Goal: Task Accomplishment & Management: Manage account settings

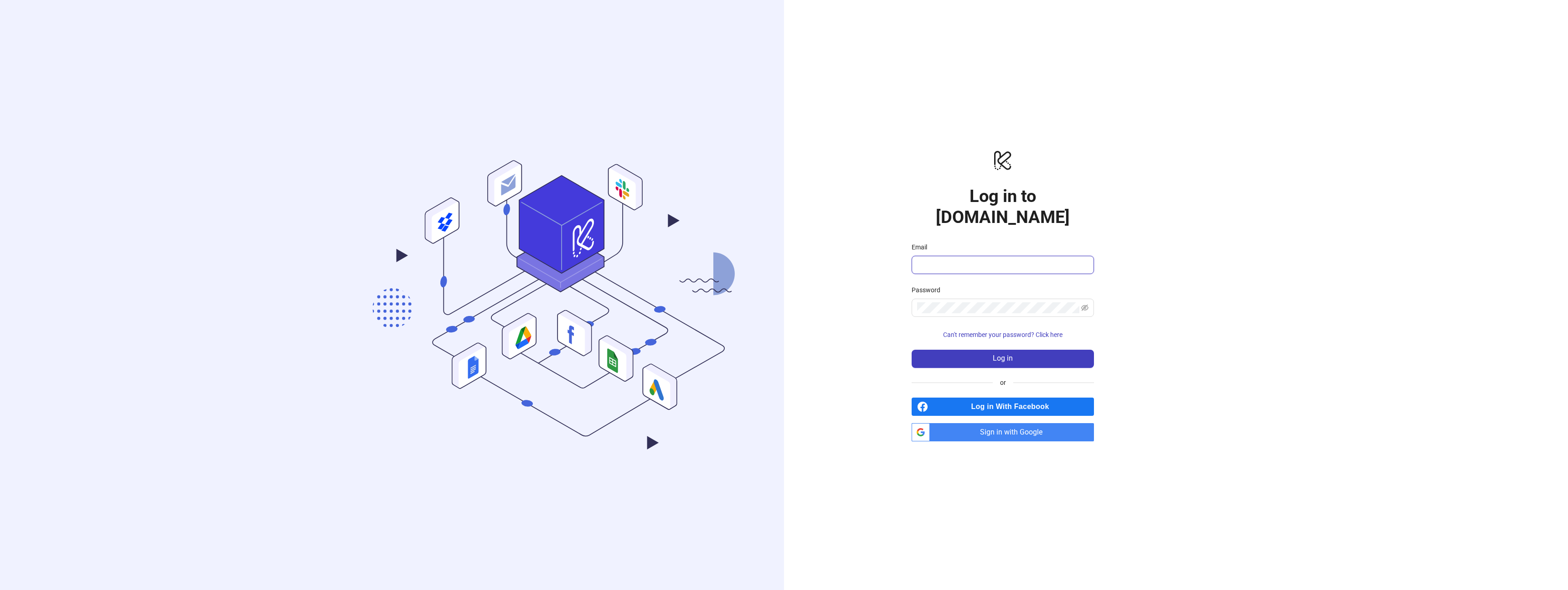
type input "**********"
click at [945, 349] on button "Log in" at bounding box center [1003, 359] width 183 height 18
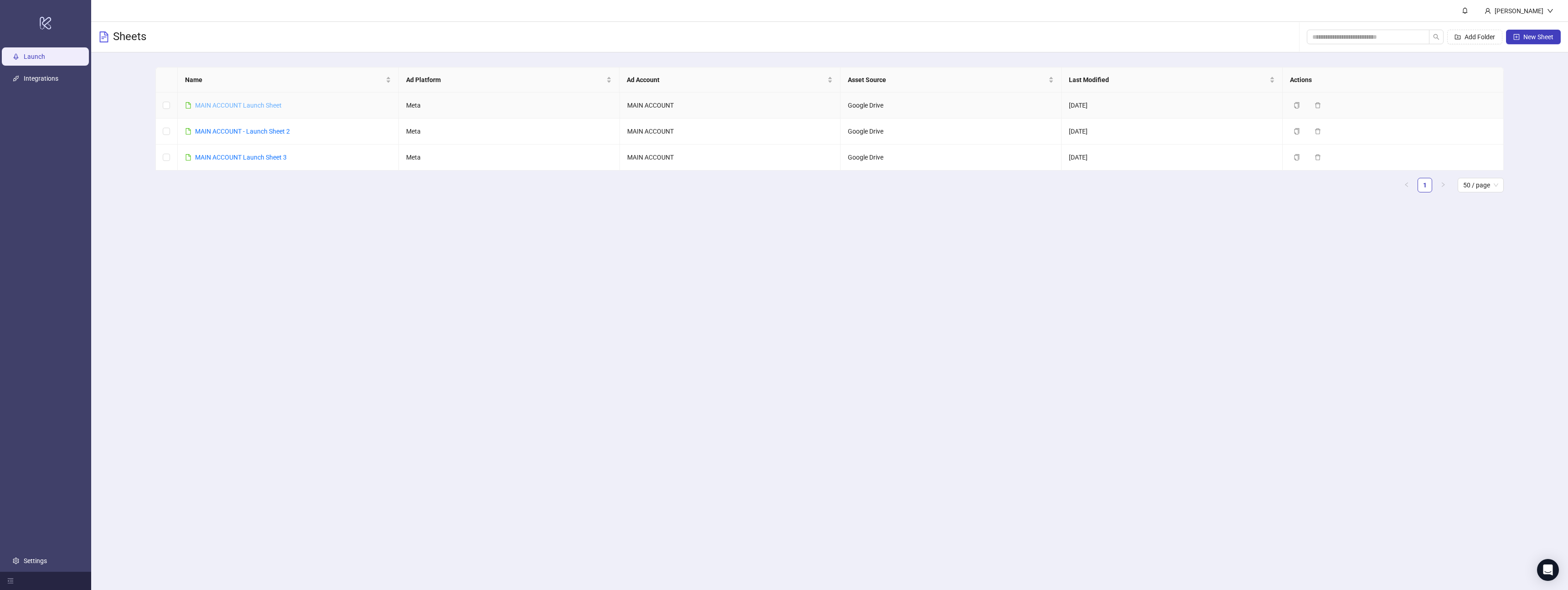
click at [267, 103] on link "MAIN ACCOUNT Launch Sheet" at bounding box center [239, 105] width 86 height 7
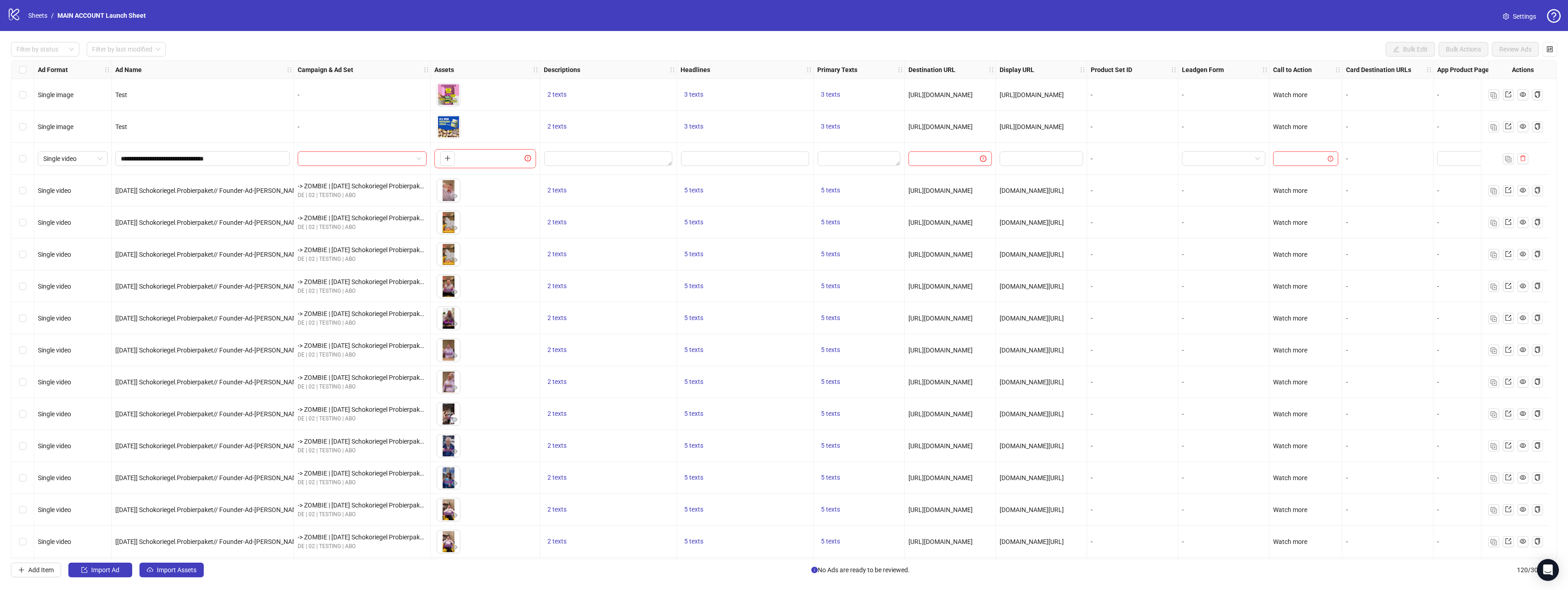
click at [1512, 21] on link "Settings" at bounding box center [1519, 16] width 48 height 15
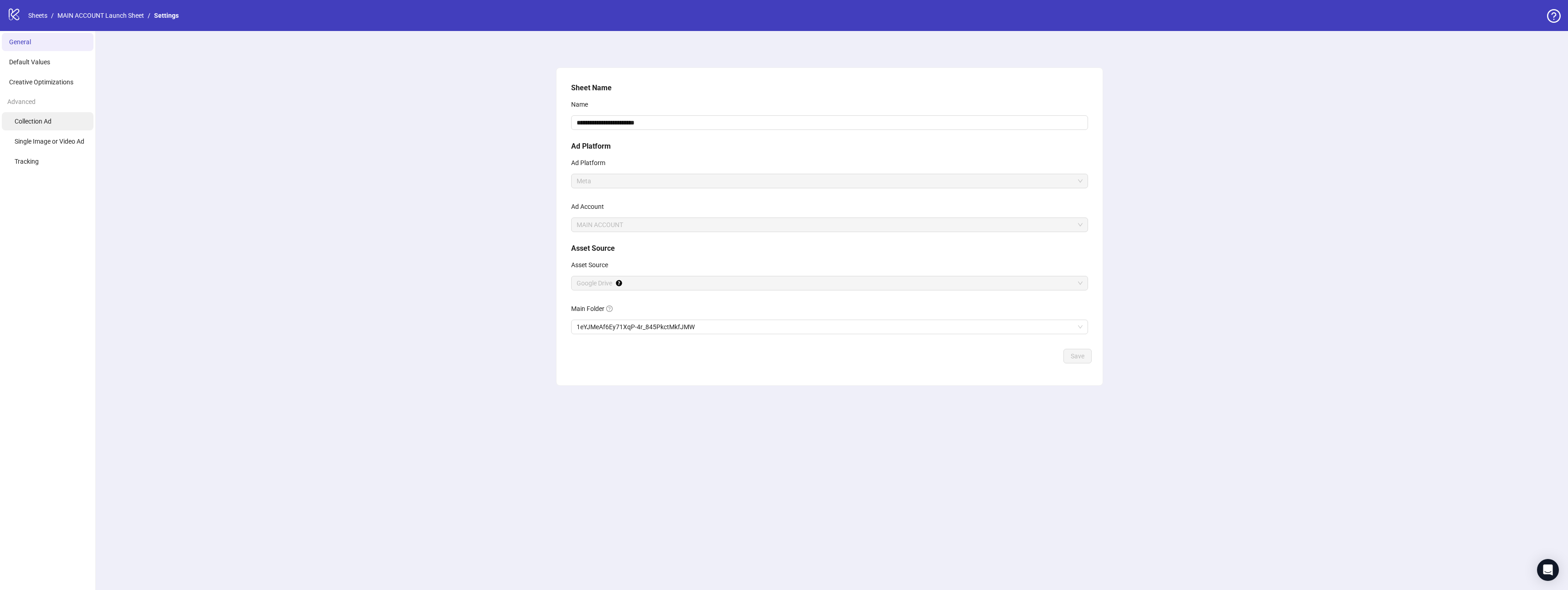
click at [55, 120] on li "Collection Ad" at bounding box center [47, 121] width 92 height 18
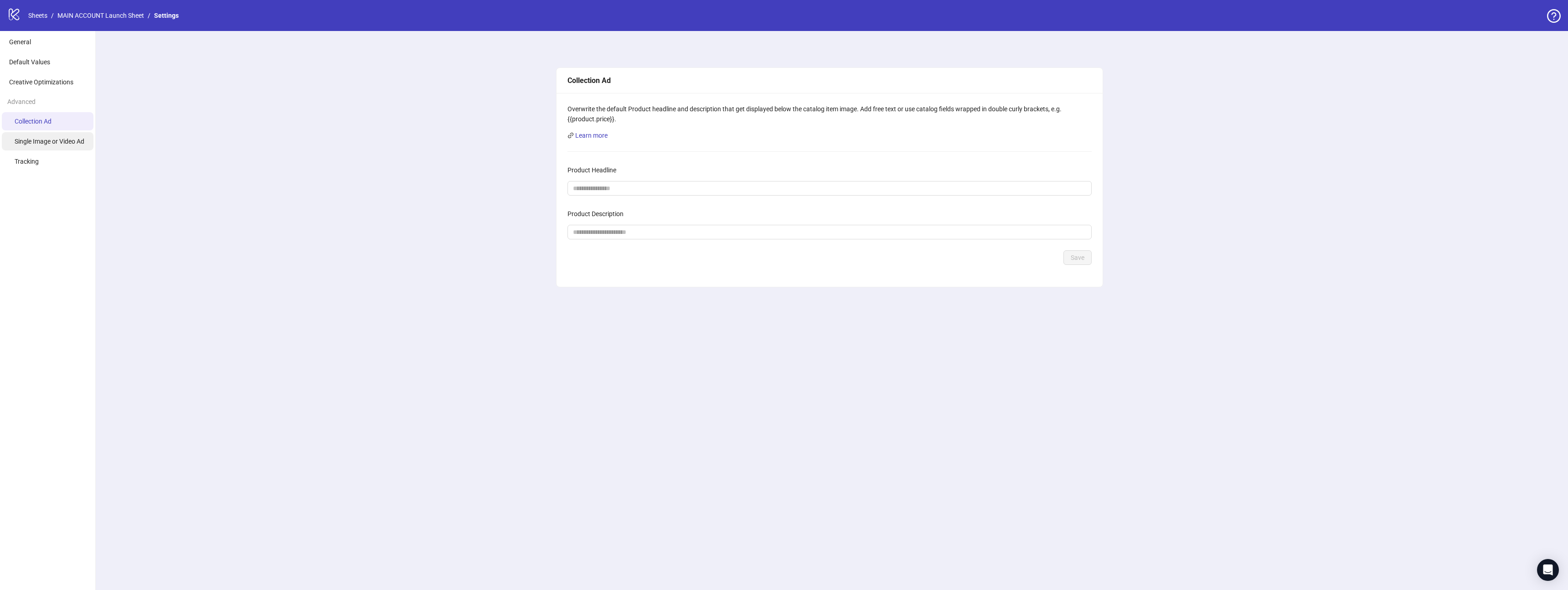
click at [56, 136] on li "Single Image or Video Ad" at bounding box center [47, 141] width 92 height 18
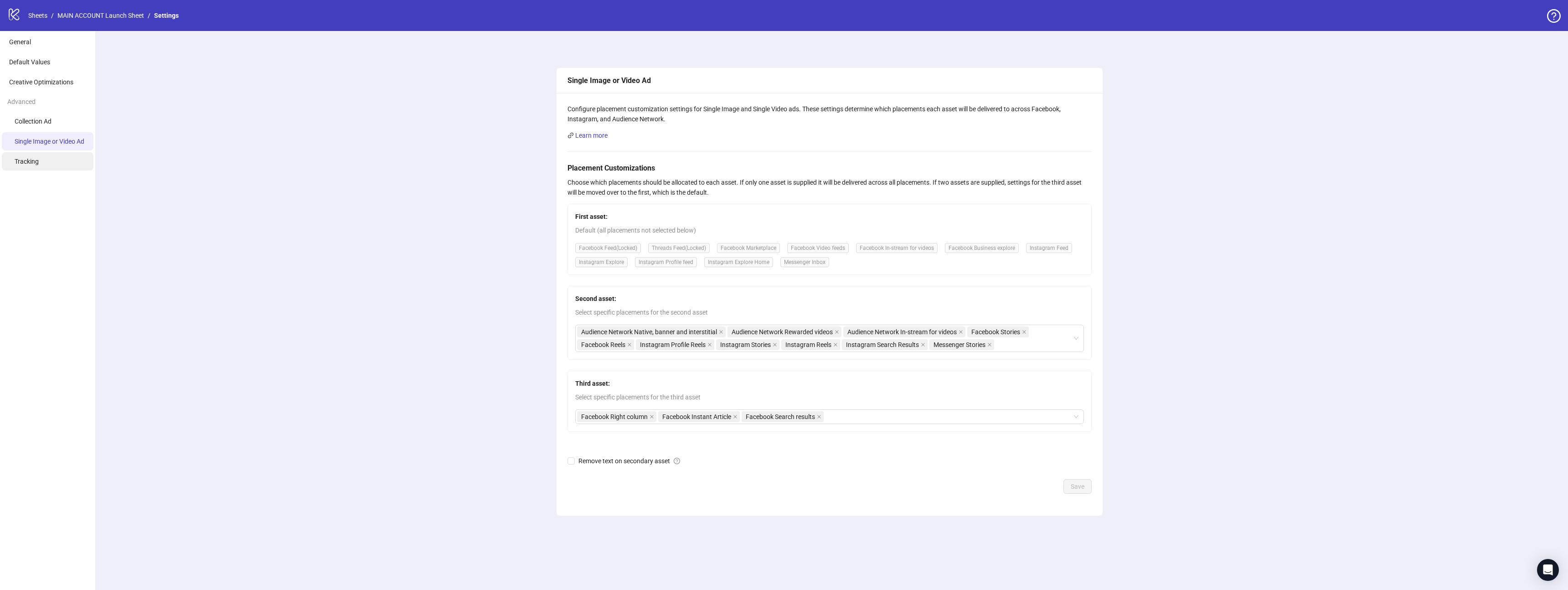
click at [48, 159] on li "Tracking" at bounding box center [47, 161] width 92 height 18
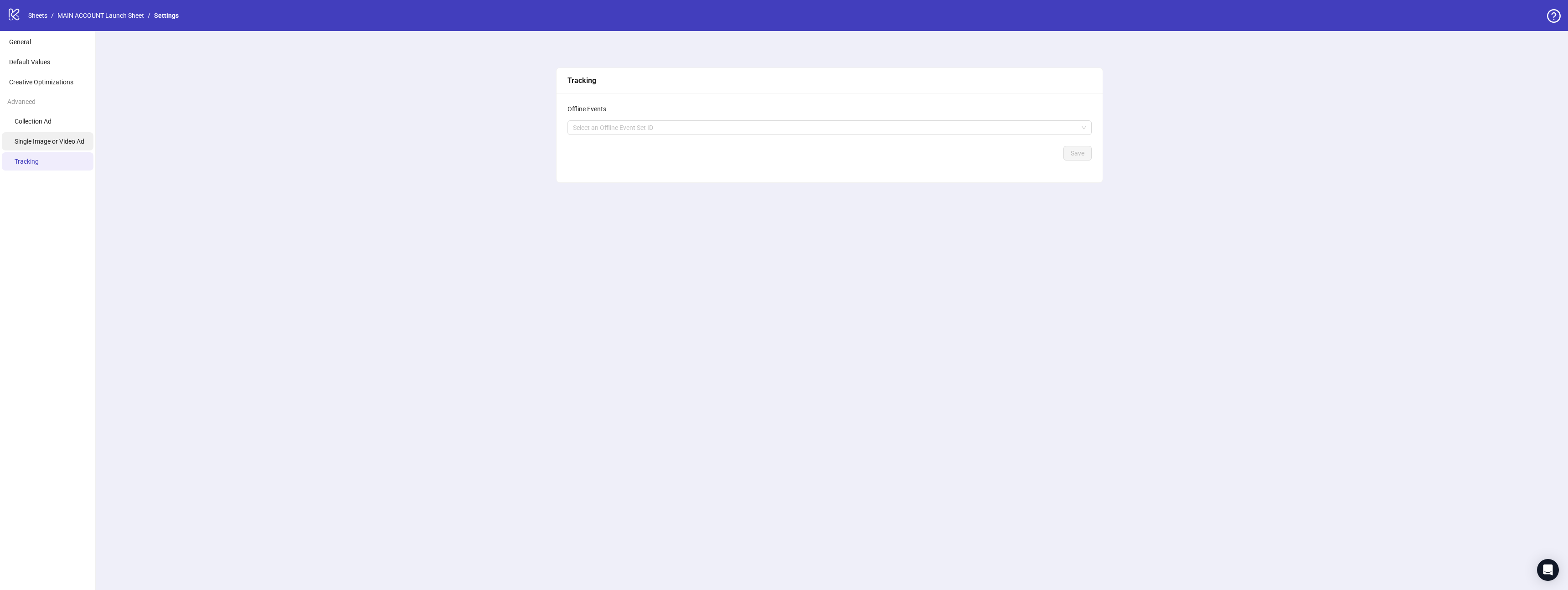
click at [48, 142] on span "Single Image or Video Ad" at bounding box center [49, 141] width 70 height 7
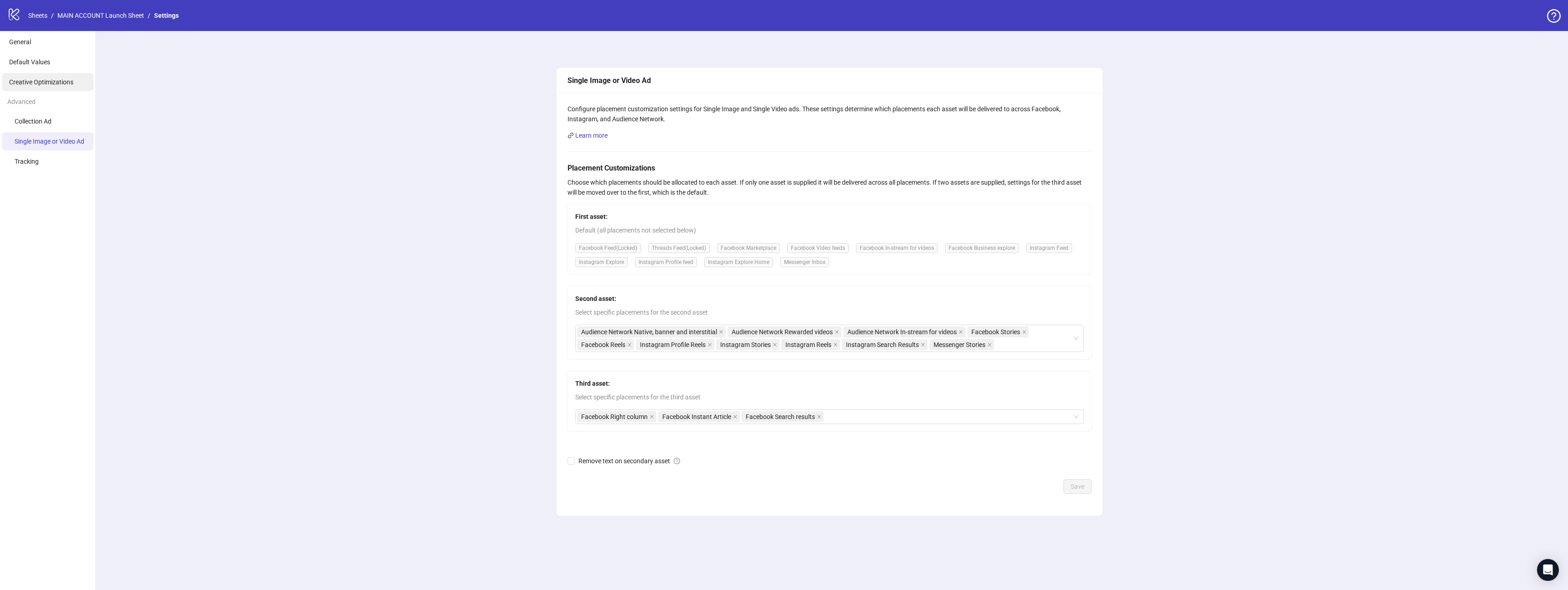
click at [37, 79] on span "Creative Optimizations" at bounding box center [41, 82] width 65 height 7
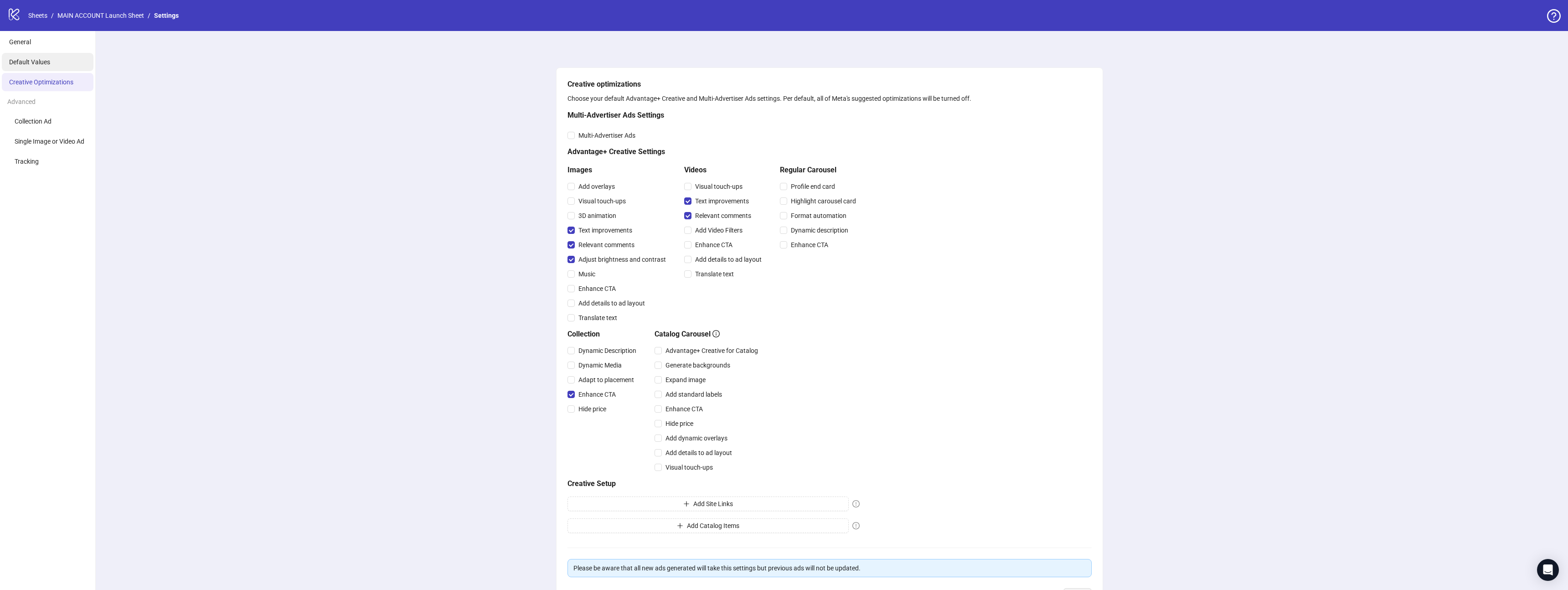
click at [39, 66] on li "Default Values" at bounding box center [47, 62] width 92 height 18
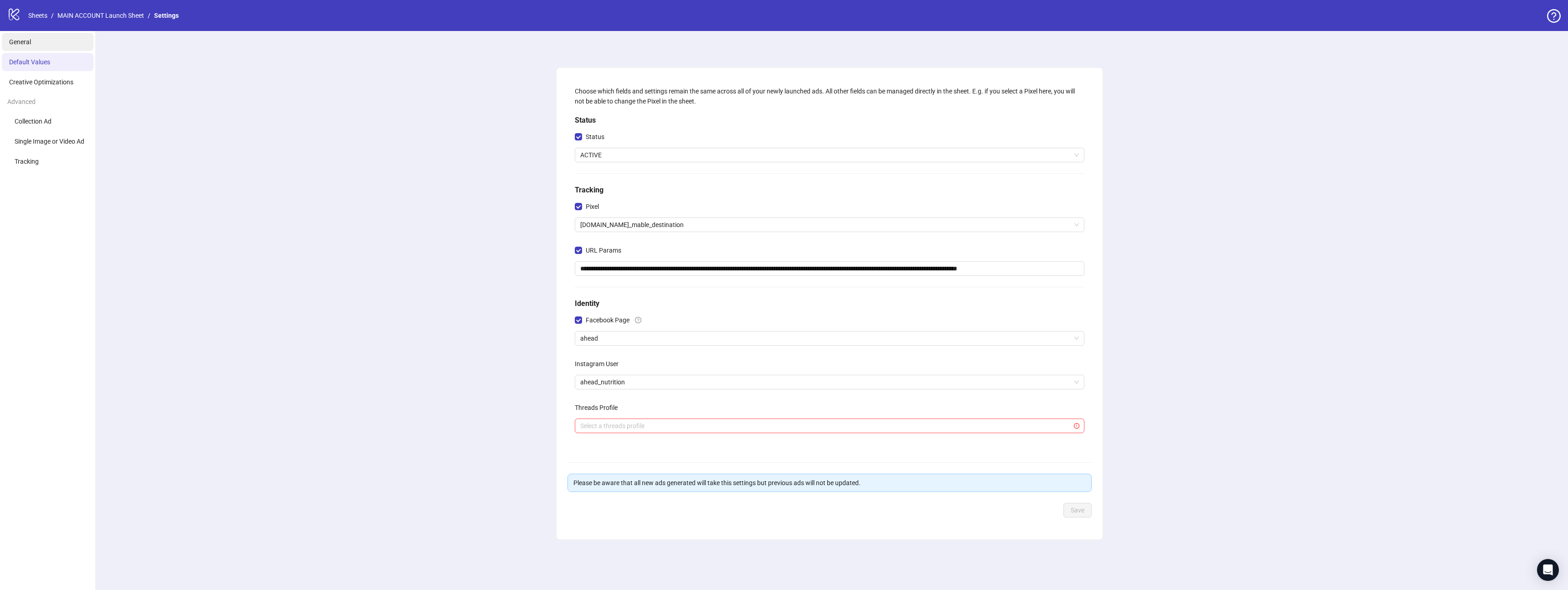
click at [40, 41] on li "General" at bounding box center [47, 42] width 92 height 18
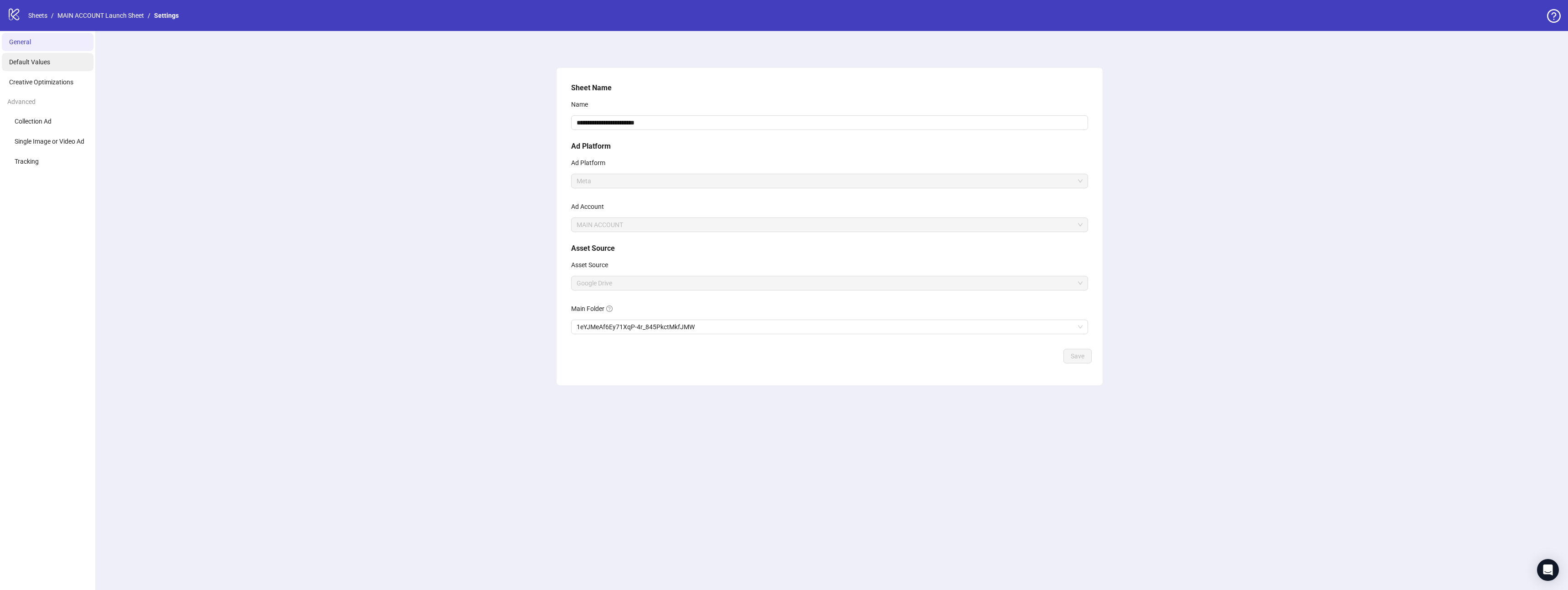
click at [52, 66] on li "Default Values" at bounding box center [47, 62] width 92 height 18
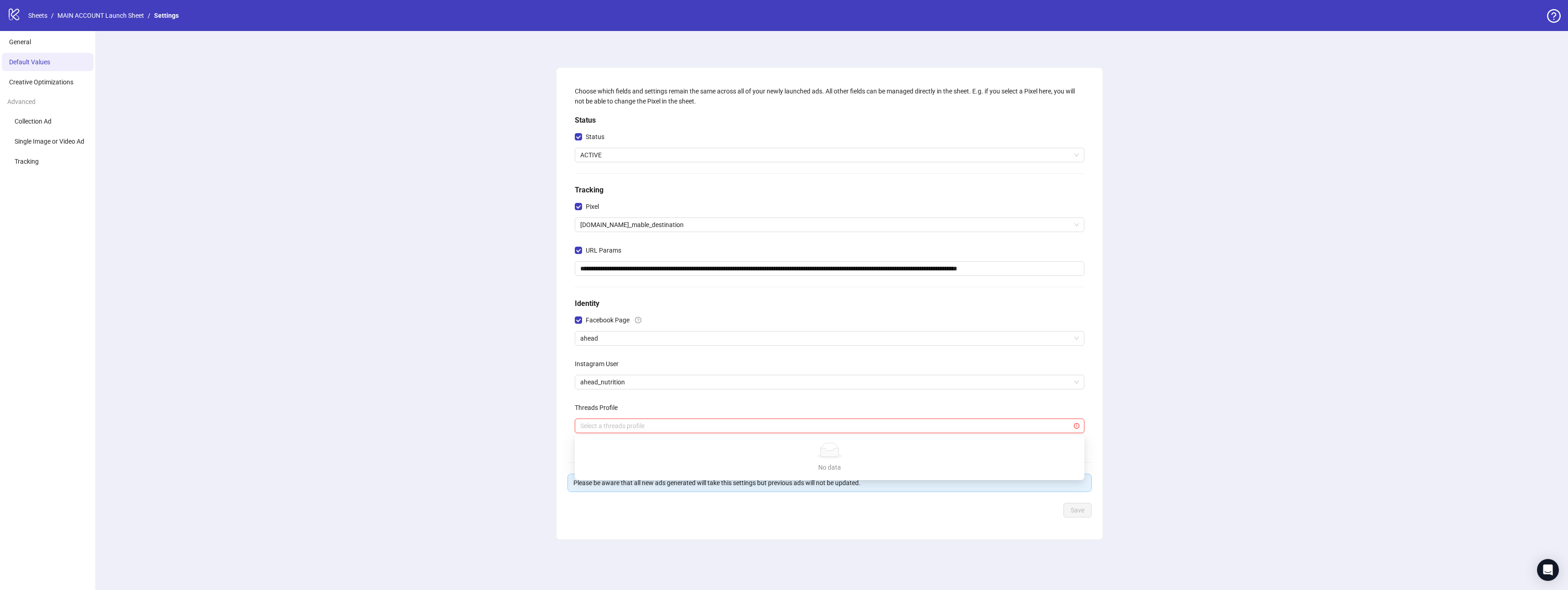
click at [601, 430] on input "search" at bounding box center [825, 426] width 491 height 13
click at [483, 406] on div "**********" at bounding box center [830, 311] width 1477 height 559
click at [58, 158] on li "Tracking" at bounding box center [47, 161] width 92 height 18
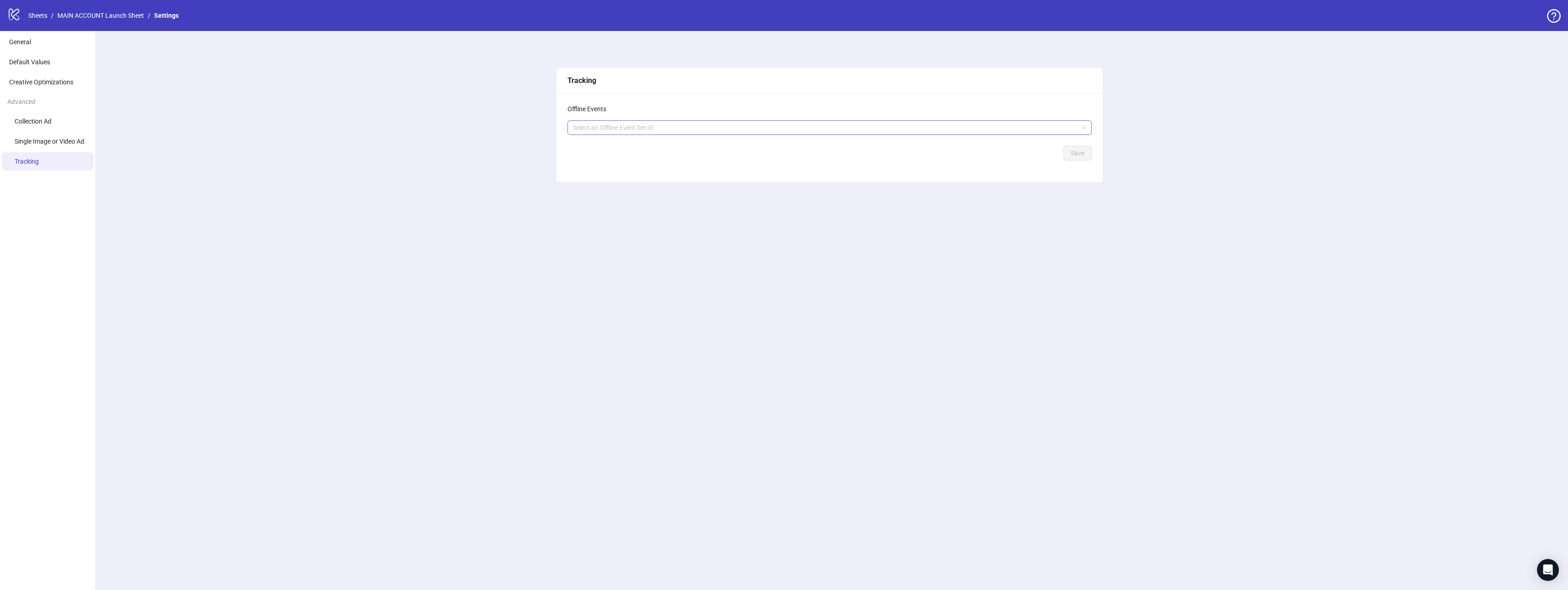
click at [629, 124] on div at bounding box center [824, 127] width 511 height 13
click at [653, 179] on span "694398032046655" at bounding box center [626, 180] width 103 height 10
click at [437, 146] on div "Tracking Offline Events [DOMAIN_NAME]_mable_destination + 0 ... Save" at bounding box center [830, 311] width 1477 height 559
click at [1073, 153] on span "Save" at bounding box center [1077, 153] width 13 height 7
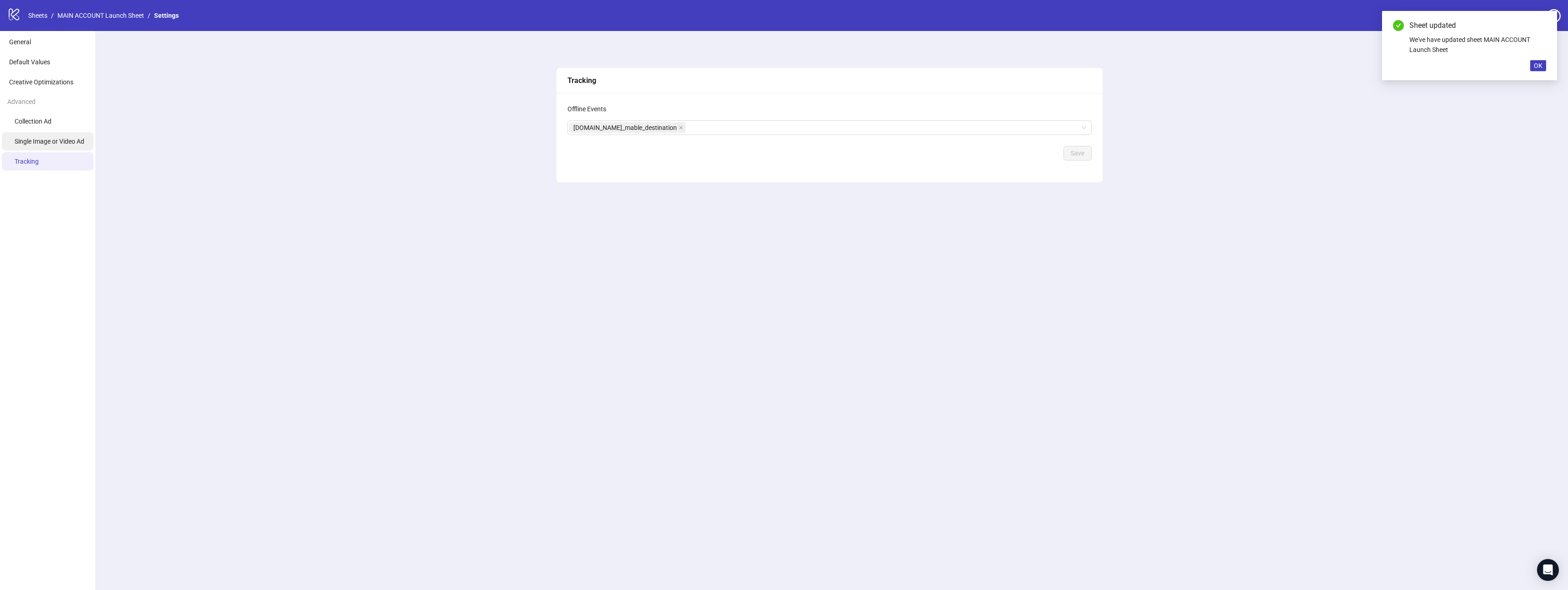
click at [43, 140] on span "Single Image or Video Ad" at bounding box center [49, 141] width 70 height 7
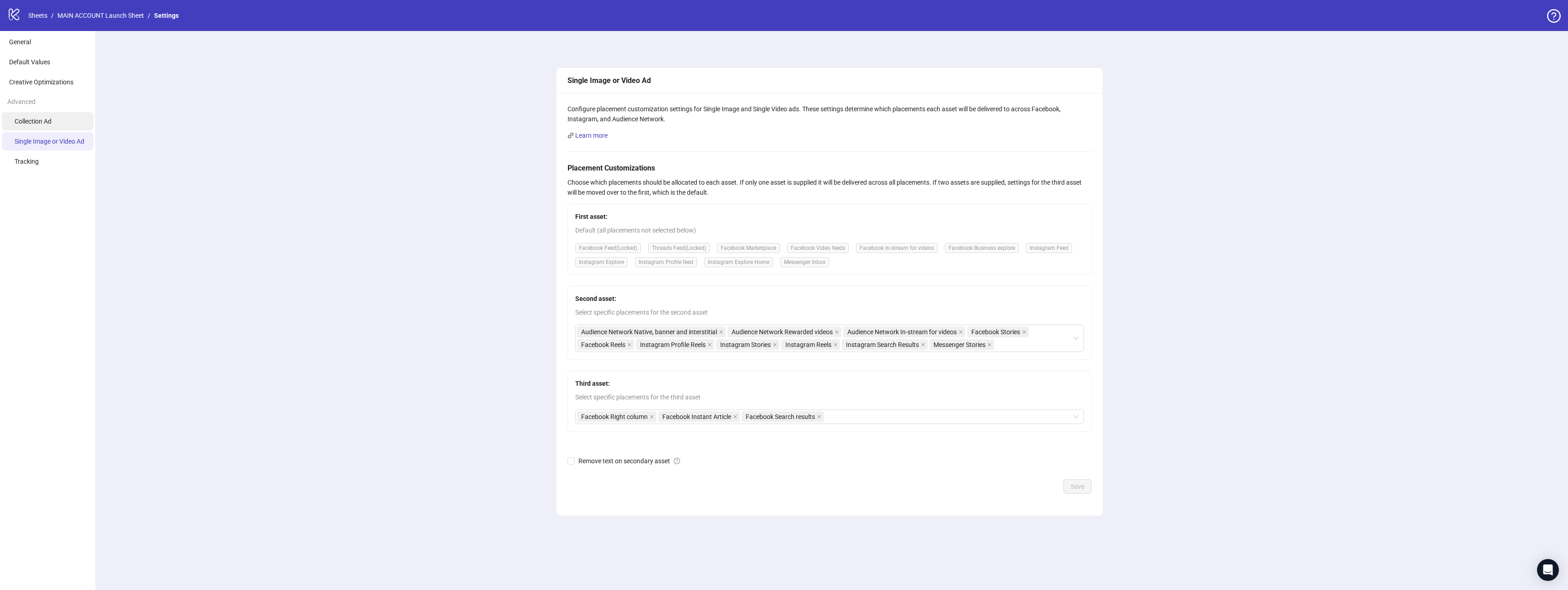
click at [33, 122] on span "Collection Ad" at bounding box center [33, 121] width 37 height 7
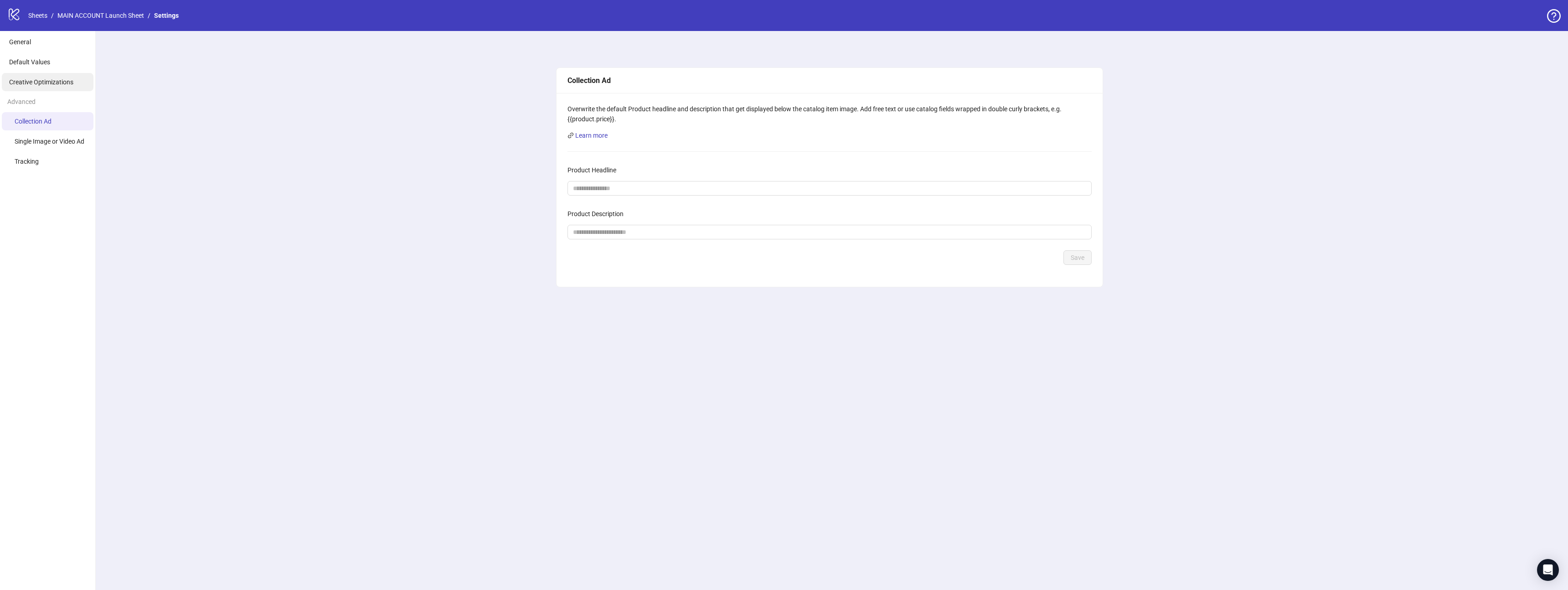
click at [33, 85] on span "Creative Optimizations" at bounding box center [41, 82] width 65 height 7
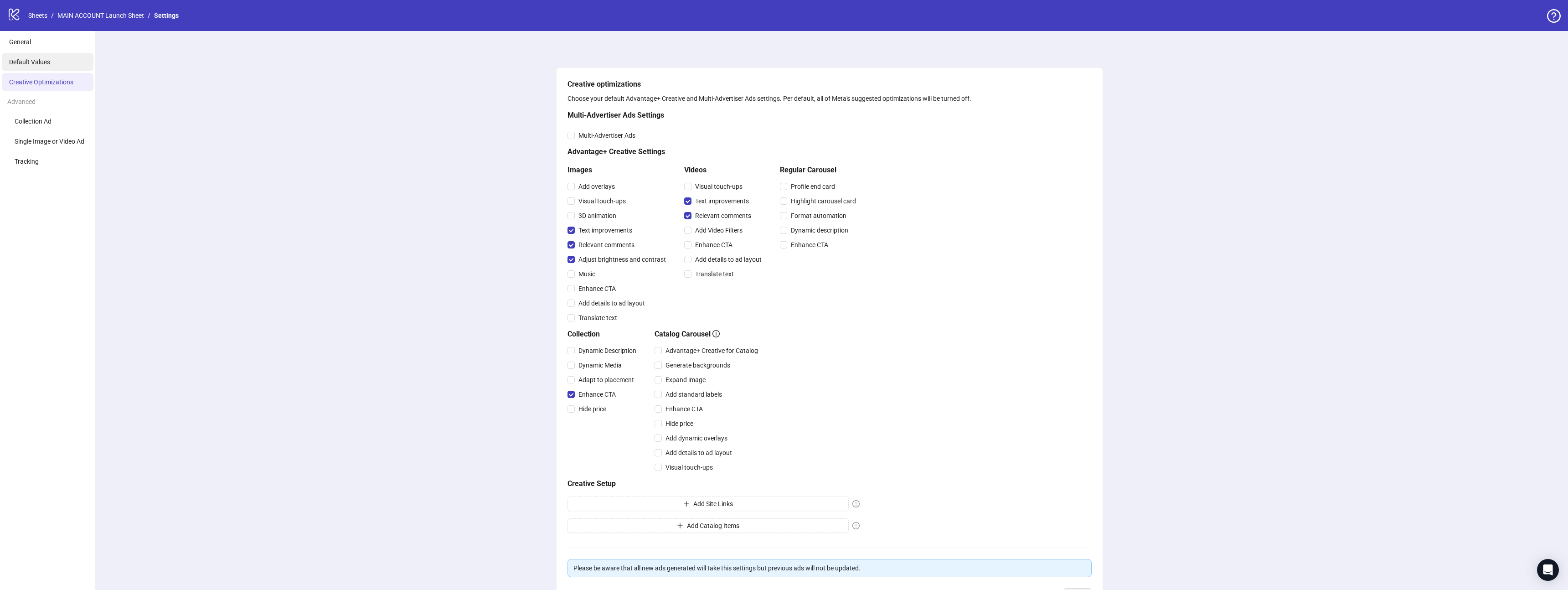
click at [37, 67] on li "Default Values" at bounding box center [47, 62] width 92 height 18
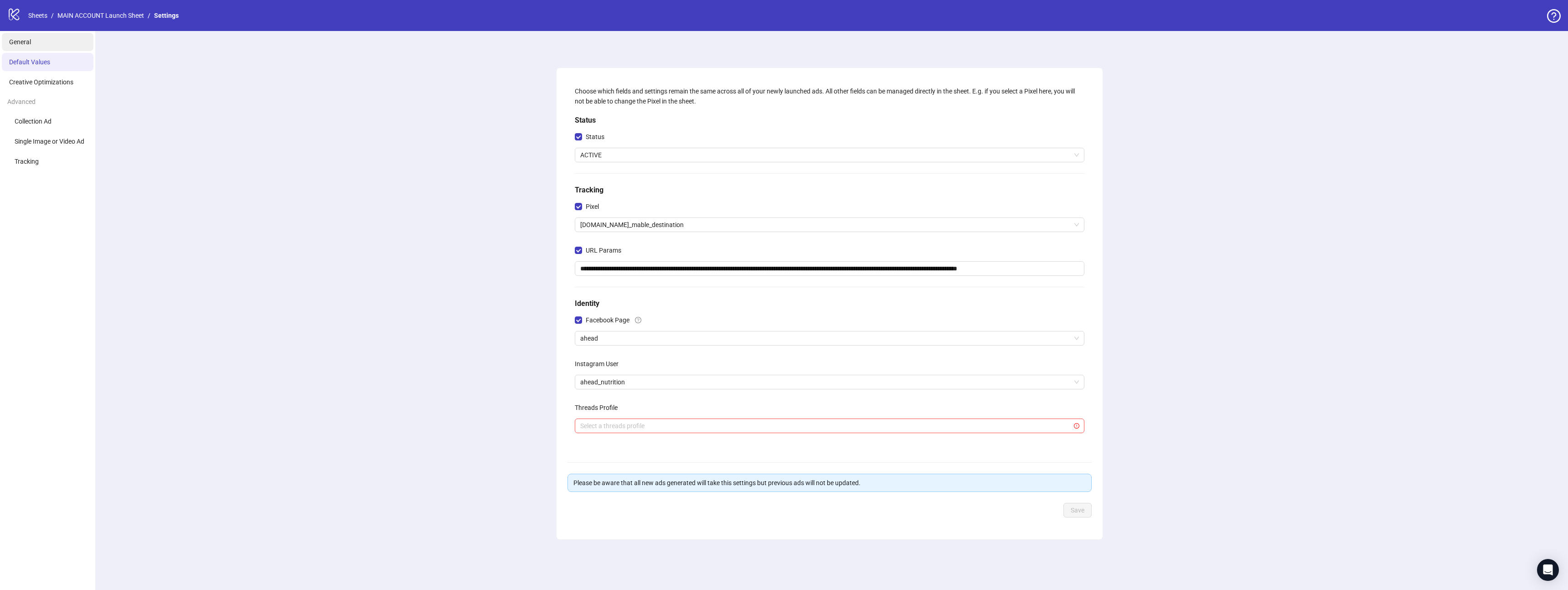
click at [24, 43] on span "General" at bounding box center [20, 42] width 22 height 7
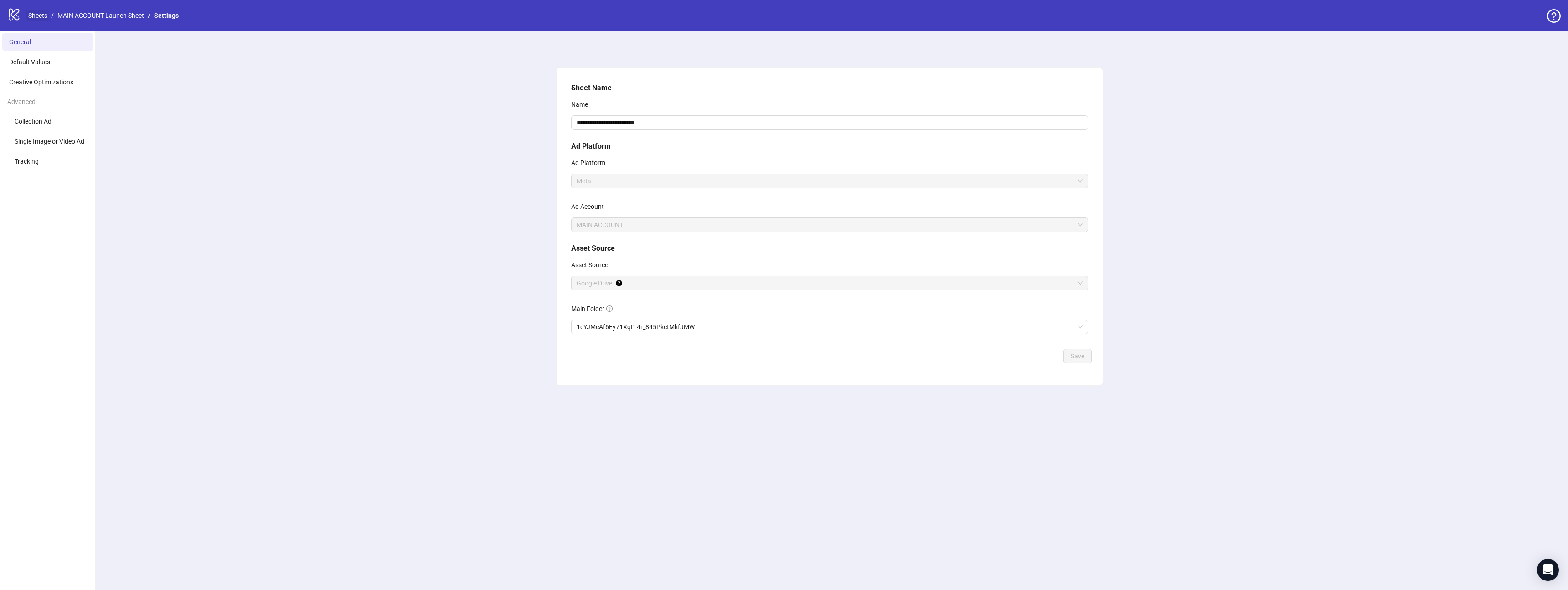
click at [35, 15] on link "Sheets" at bounding box center [37, 15] width 23 height 10
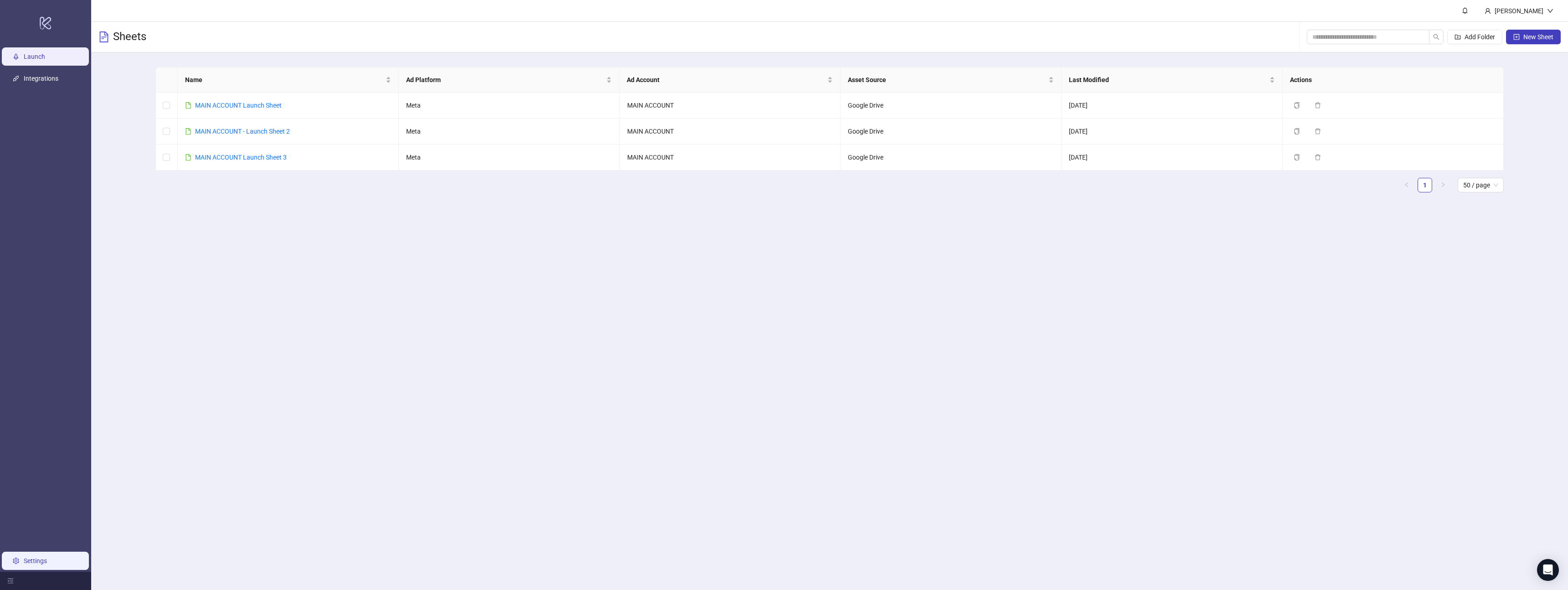
click at [27, 560] on link "Settings" at bounding box center [35, 561] width 23 height 7
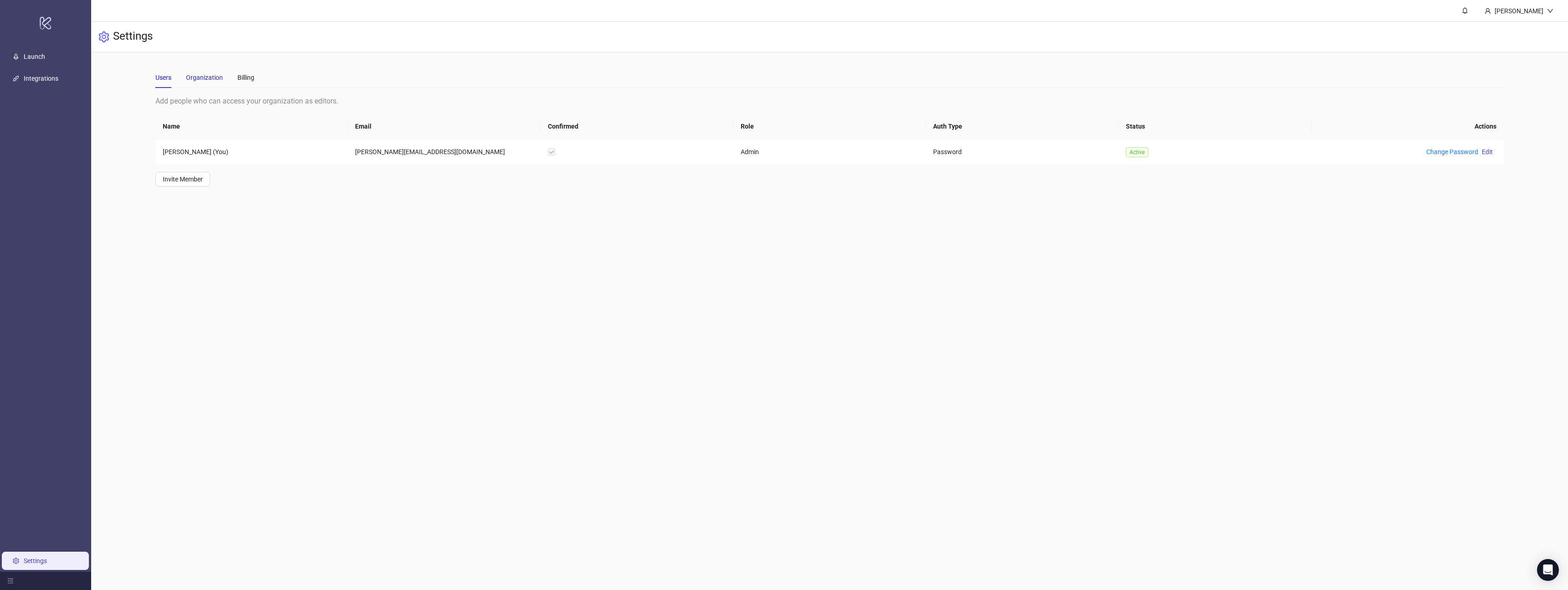
click at [220, 72] on div "Organization" at bounding box center [205, 77] width 37 height 10
click at [163, 76] on div "Users" at bounding box center [163, 77] width 16 height 10
click at [194, 73] on div "Organization" at bounding box center [205, 77] width 37 height 10
click at [239, 76] on div "Billing" at bounding box center [246, 77] width 17 height 10
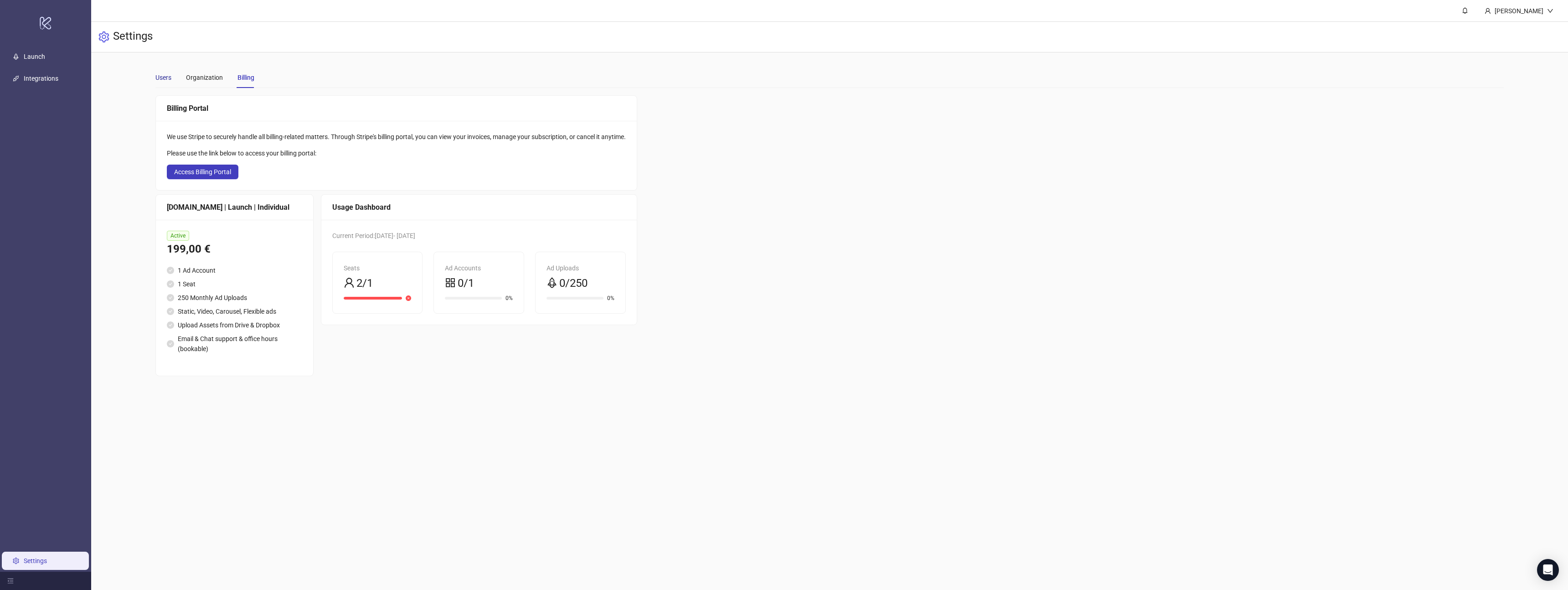
click at [161, 77] on div "Users" at bounding box center [163, 77] width 16 height 10
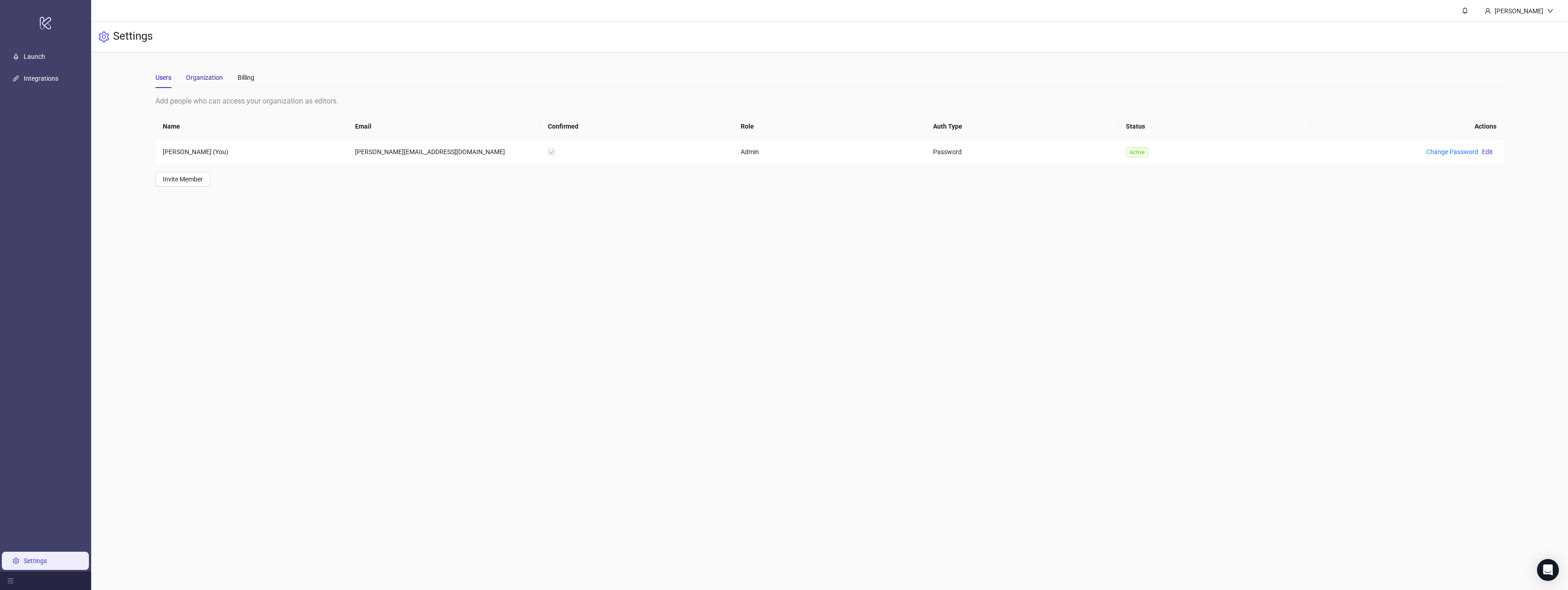
click at [211, 78] on div "Organization" at bounding box center [205, 77] width 37 height 10
click at [245, 77] on div "Billing" at bounding box center [246, 77] width 17 height 10
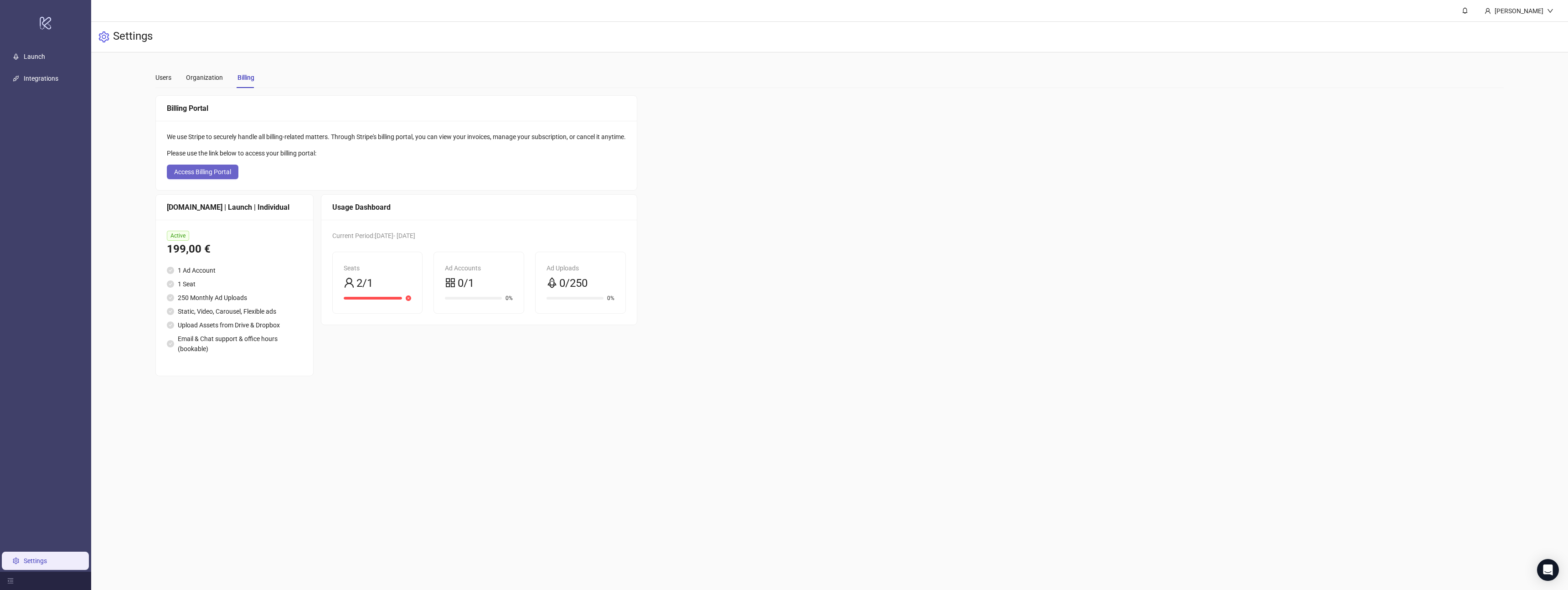
click at [212, 174] on span "Access Billing Portal" at bounding box center [203, 172] width 57 height 7
